Goal: Download file/media

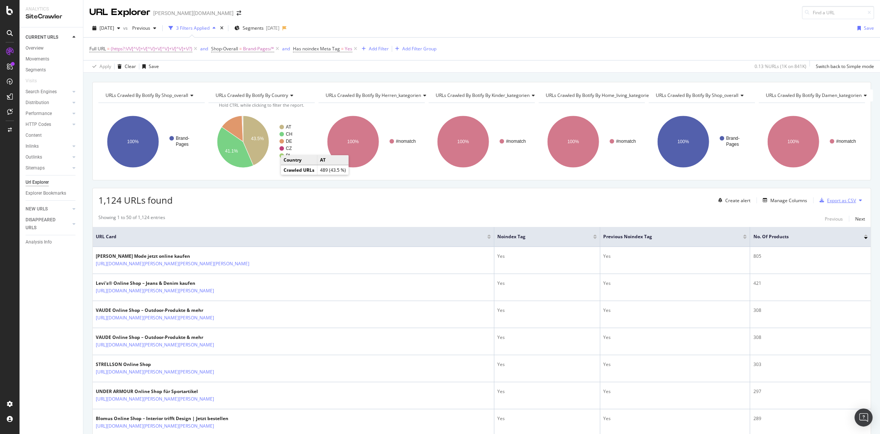
click at [834, 199] on div "Export as CSV" at bounding box center [841, 200] width 29 height 6
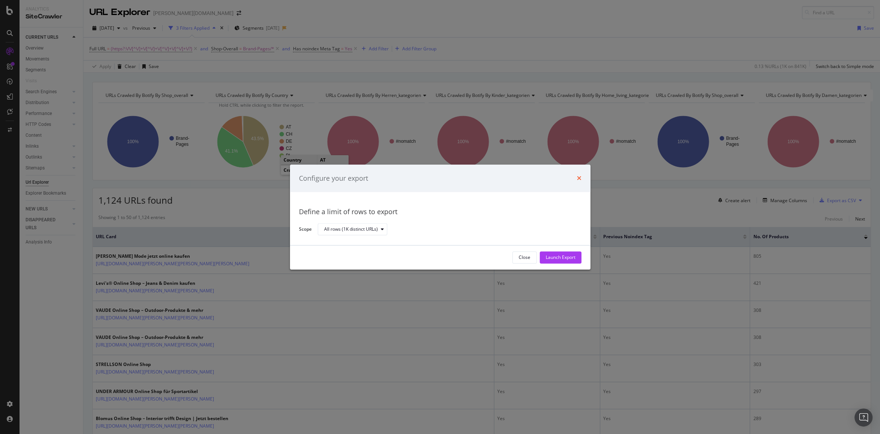
click at [579, 178] on icon "times" at bounding box center [579, 178] width 5 height 6
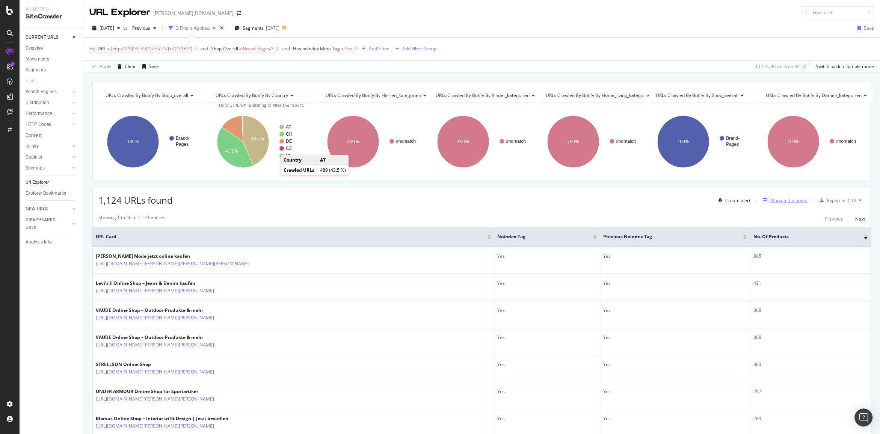
click at [790, 201] on div "Manage Columns" at bounding box center [789, 200] width 37 height 6
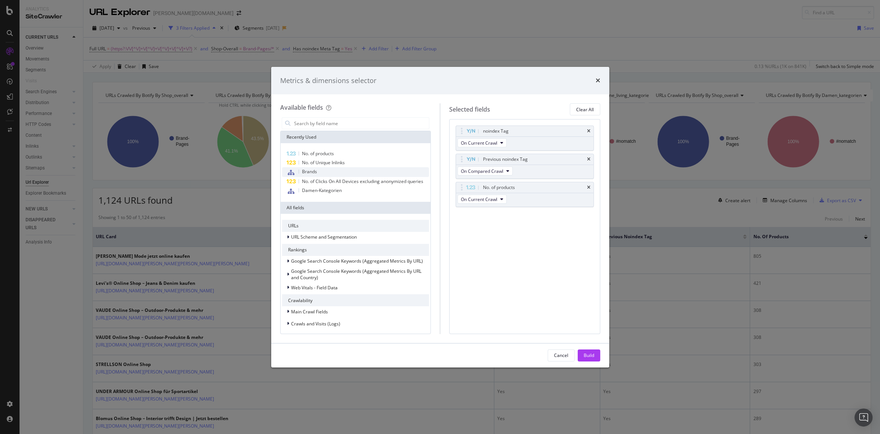
click at [315, 172] on span "Brands" at bounding box center [309, 171] width 15 height 6
click at [591, 347] on div "Cancel Build" at bounding box center [440, 355] width 338 height 24
click at [591, 352] on div "Build" at bounding box center [589, 355] width 11 height 6
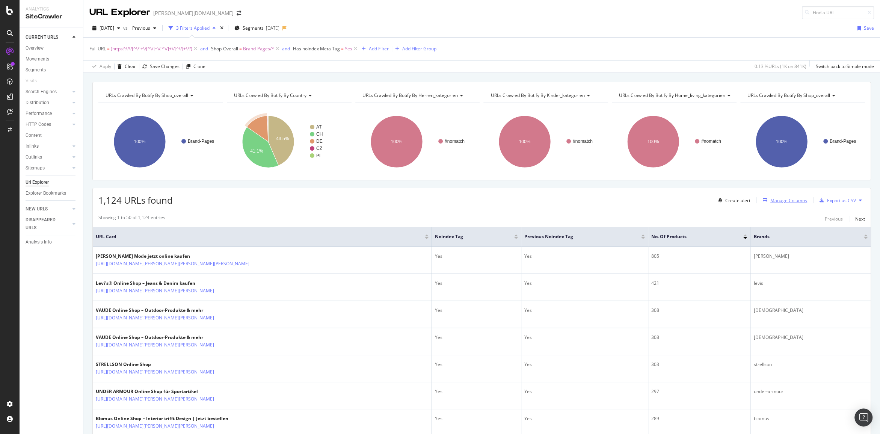
click at [785, 203] on div "Manage Columns" at bounding box center [789, 200] width 37 height 6
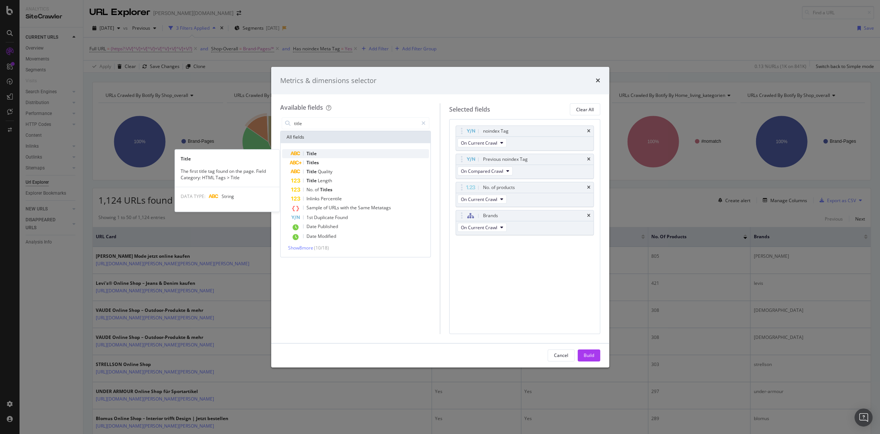
type input "title"
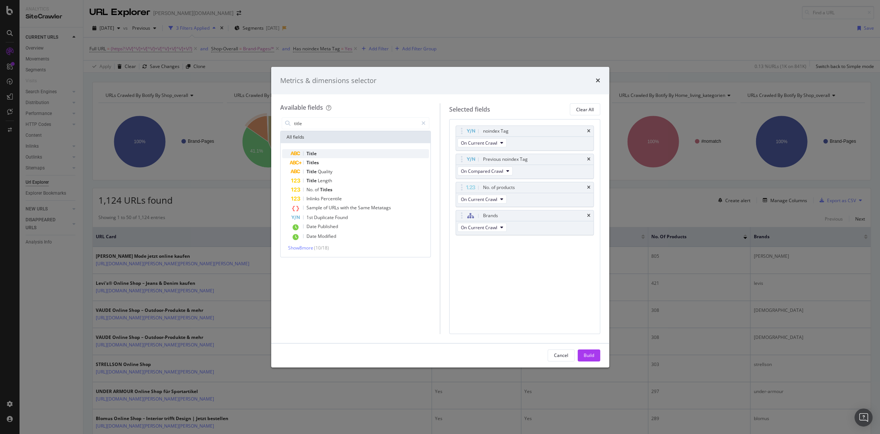
click at [324, 157] on div "Title" at bounding box center [360, 153] width 138 height 9
click at [586, 352] on div "Build" at bounding box center [589, 355] width 11 height 6
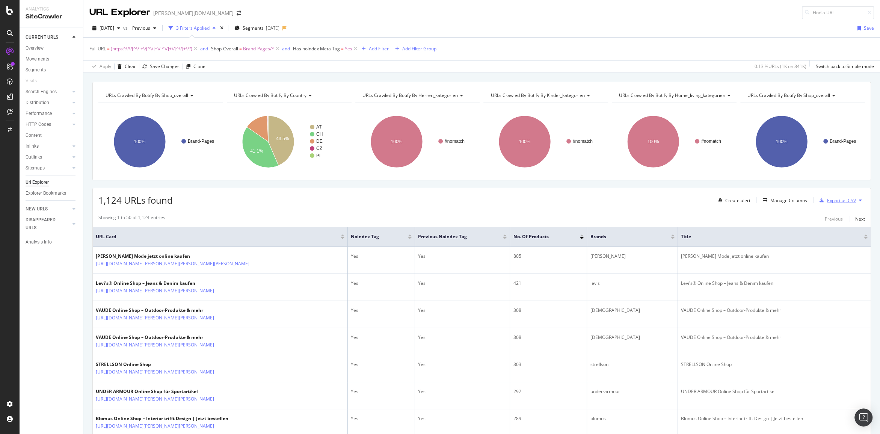
click at [827, 198] on div "Export as CSV" at bounding box center [841, 200] width 29 height 6
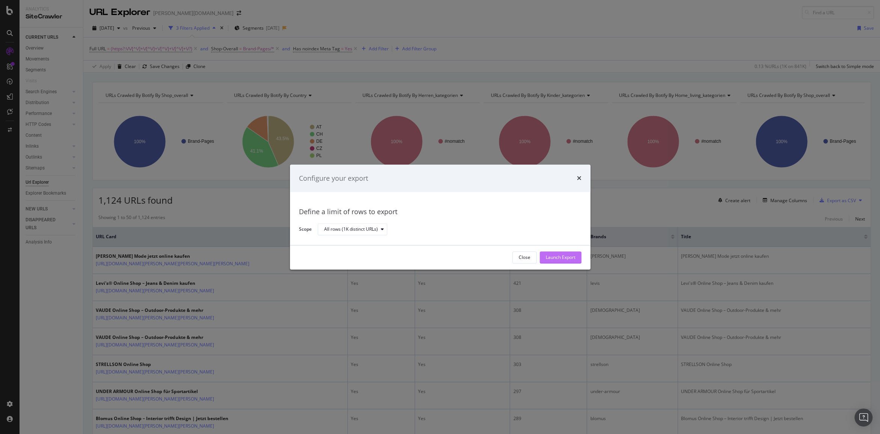
click at [558, 252] on div "Launch Export" at bounding box center [561, 257] width 30 height 11
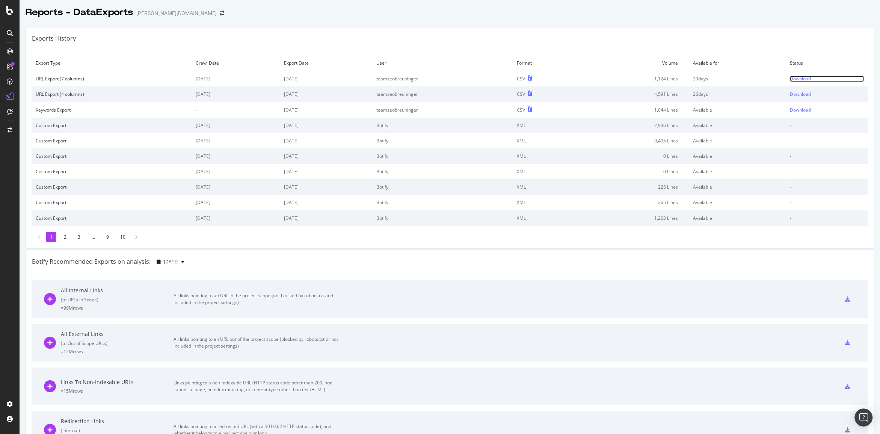
click at [796, 78] on div "Download" at bounding box center [800, 79] width 21 height 6
